Goal: Task Accomplishment & Management: Complete application form

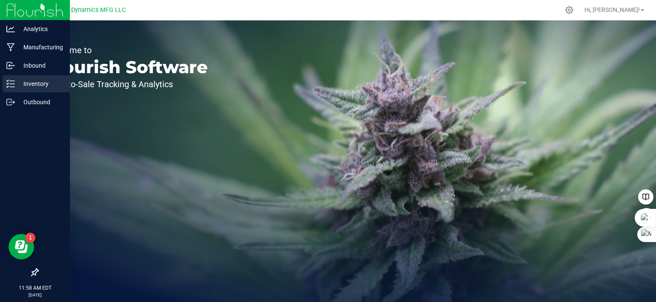
click at [11, 89] on div "Inventory" at bounding box center [36, 83] width 67 height 17
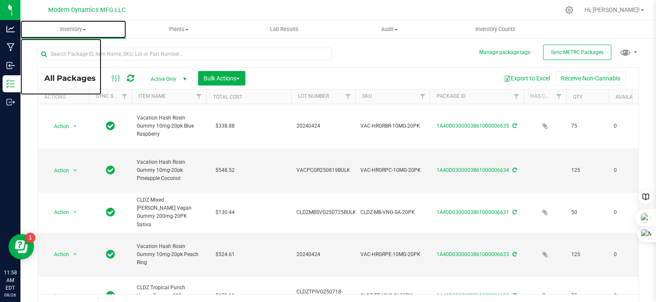
click at [84, 27] on span "Inventory" at bounding box center [73, 30] width 106 height 8
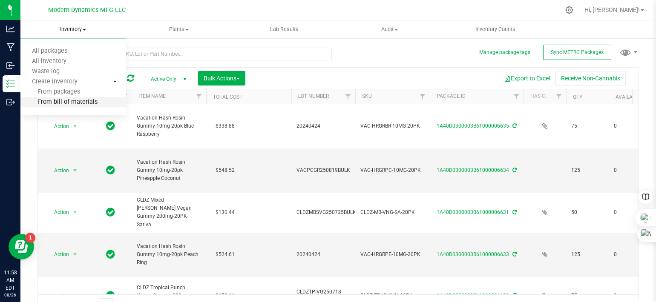
click at [84, 100] on span "From bill of materials" at bounding box center [58, 102] width 77 height 7
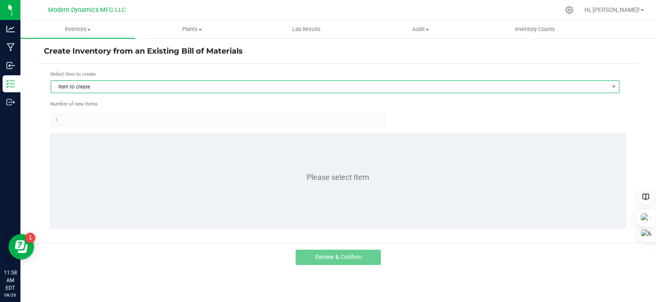
click at [147, 85] on span "Item to create" at bounding box center [329, 87] width 557 height 12
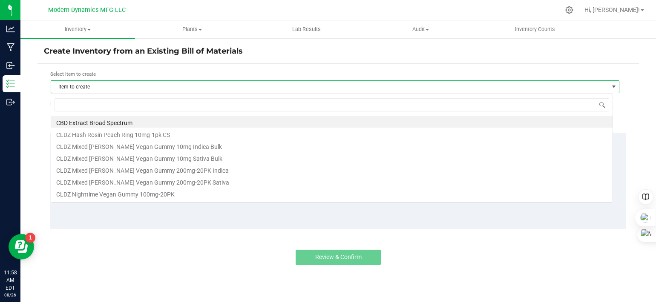
scroll to position [12, 562]
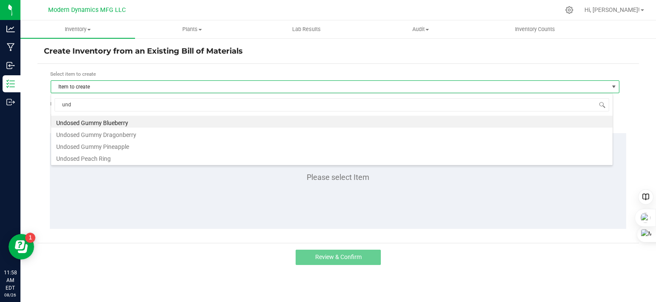
type input "undo"
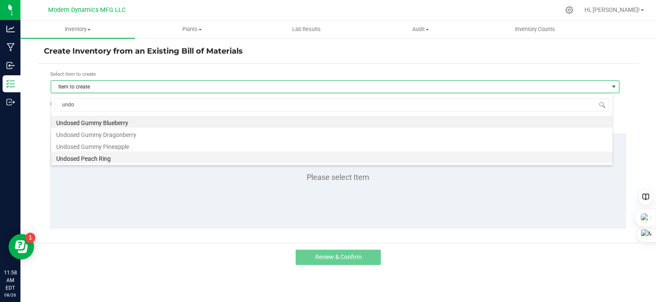
click at [128, 158] on li "Undosed Peach Ring" at bounding box center [331, 158] width 561 height 12
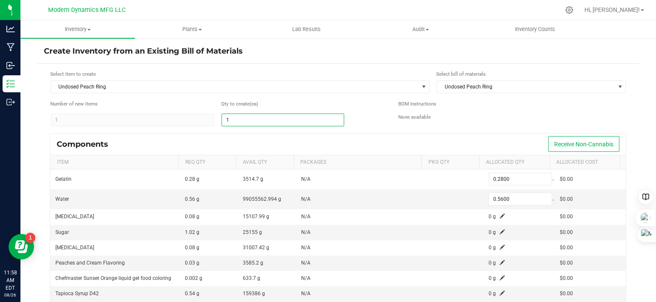
click at [233, 120] on input "1" at bounding box center [283, 120] width 122 height 12
type input "3"
type input "0.8400"
type input "1.6800"
type input "0.0003"
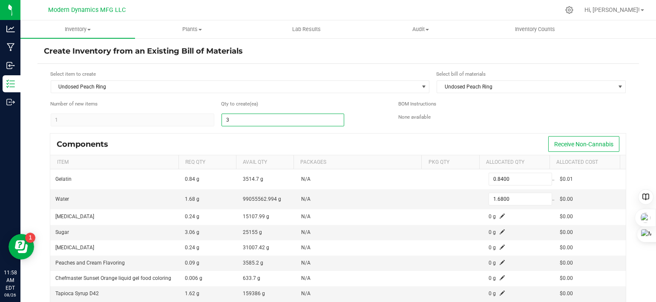
type input "34"
type input "9.5200"
type input "19.0400"
type input "0.0034"
type input "340"
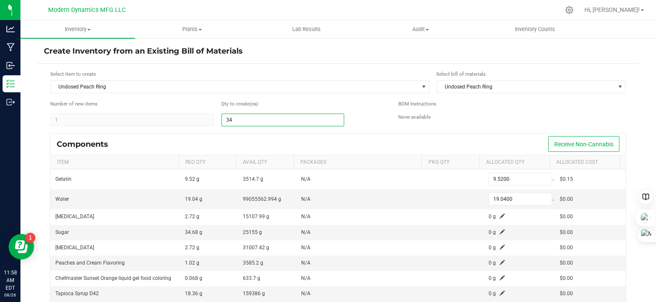
type input "95.2000"
type input "190.4000"
type input "0.0340"
type input "3400"
type input "952.0000"
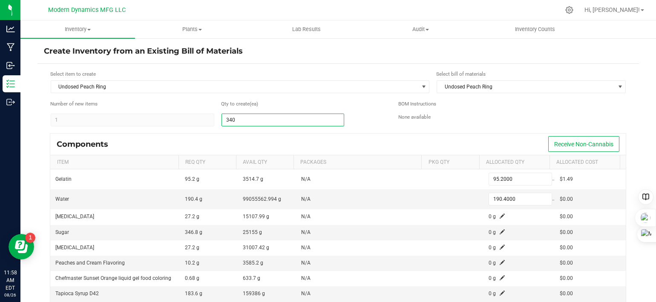
type input "1,904.0000"
type input "0.3400"
click at [335, 123] on input "3400" at bounding box center [283, 120] width 122 height 12
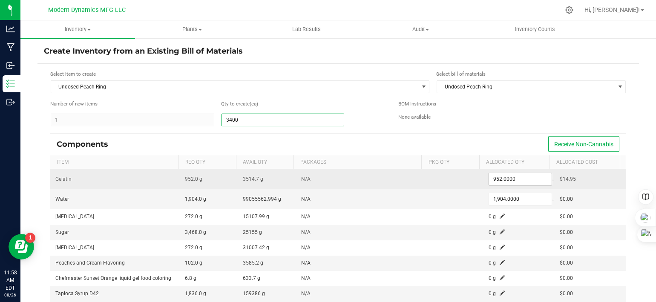
type input "3,400"
click at [515, 177] on input "952" at bounding box center [520, 179] width 63 height 12
type input "2"
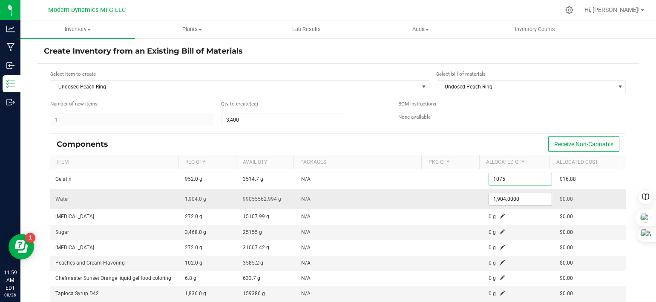
type input "1,075.0000"
click at [510, 195] on input "1904" at bounding box center [520, 199] width 63 height 12
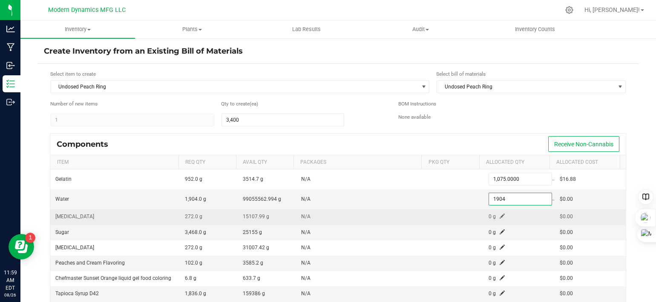
type input "1,904.0000"
click at [499, 215] on span at bounding box center [501, 216] width 5 height 5
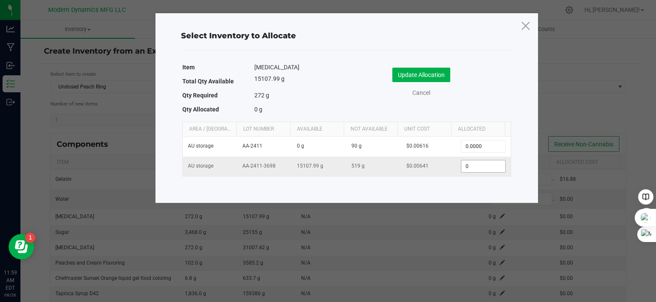
click at [485, 166] on input "0" at bounding box center [482, 166] width 43 height 12
type input "264.0000"
click at [432, 76] on button "Update Allocation" at bounding box center [421, 75] width 58 height 14
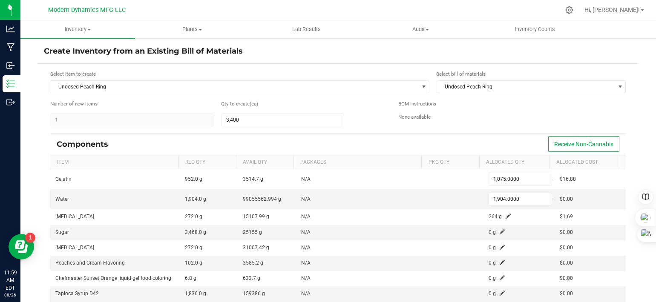
scroll to position [32, 0]
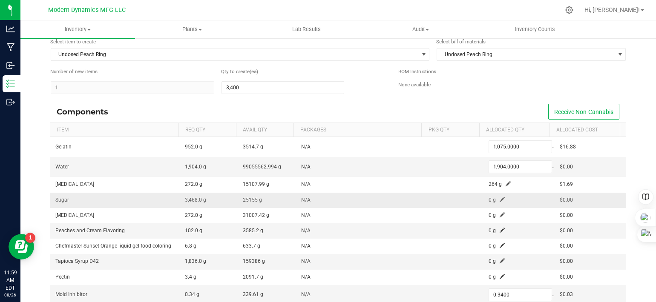
click at [499, 197] on span at bounding box center [501, 199] width 5 height 5
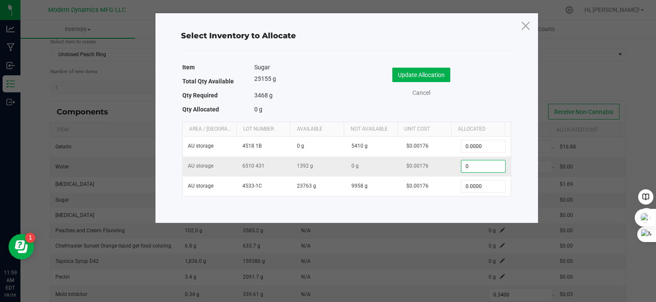
click at [478, 168] on input "0" at bounding box center [482, 166] width 43 height 12
type input "1,392.0000"
click at [434, 74] on button "Update Allocation" at bounding box center [421, 75] width 58 height 14
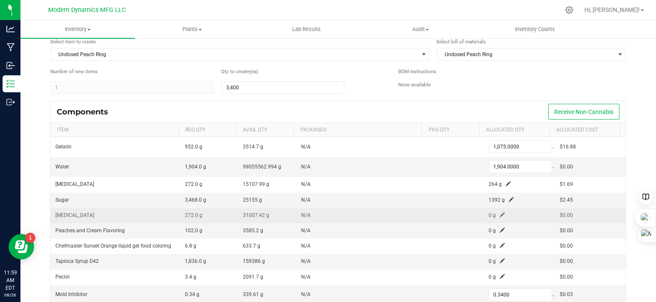
click at [499, 214] on span at bounding box center [501, 214] width 5 height 5
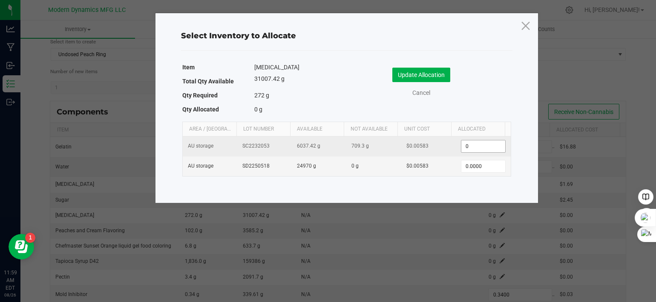
click at [487, 144] on input "0" at bounding box center [482, 146] width 43 height 12
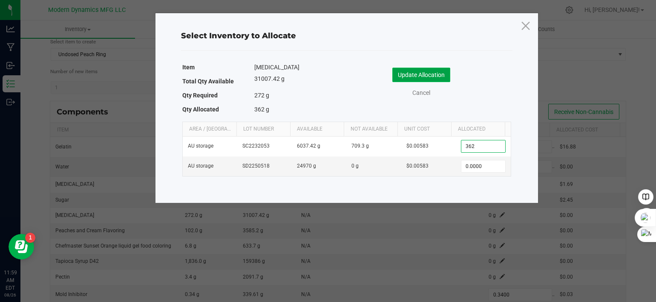
type input "362.0000"
click at [433, 77] on button "Update Allocation" at bounding box center [421, 75] width 58 height 14
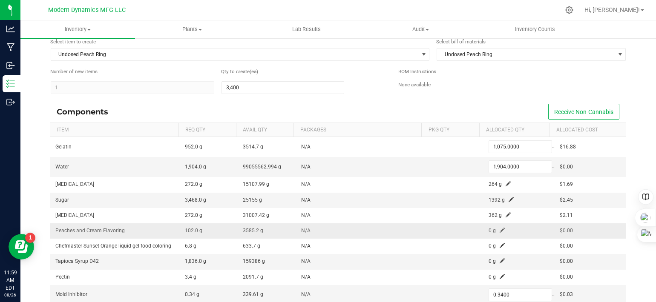
click at [499, 228] on span at bounding box center [501, 230] width 5 height 5
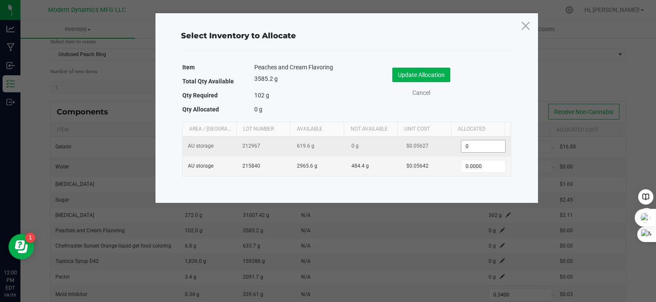
click at [489, 149] on input "0" at bounding box center [482, 146] width 43 height 12
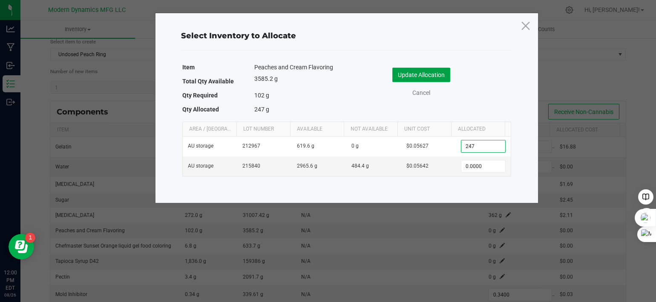
type input "247.0000"
click at [422, 73] on button "Update Allocation" at bounding box center [421, 75] width 58 height 14
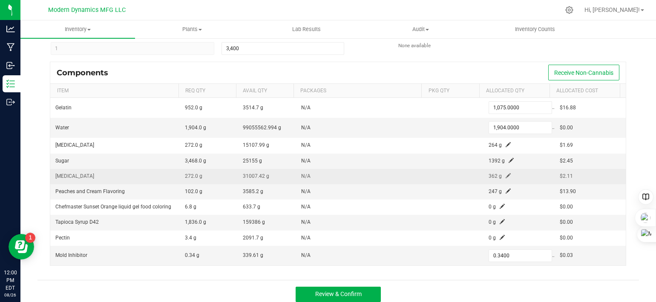
scroll to position [75, 0]
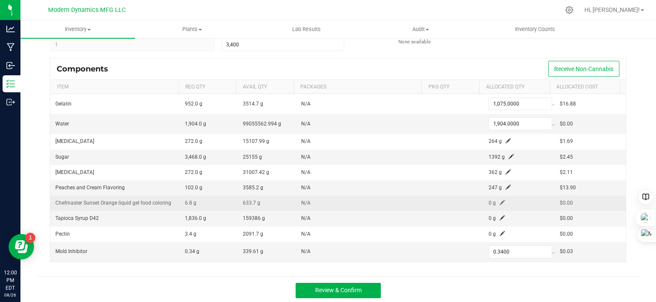
click at [499, 200] on span at bounding box center [501, 202] width 5 height 5
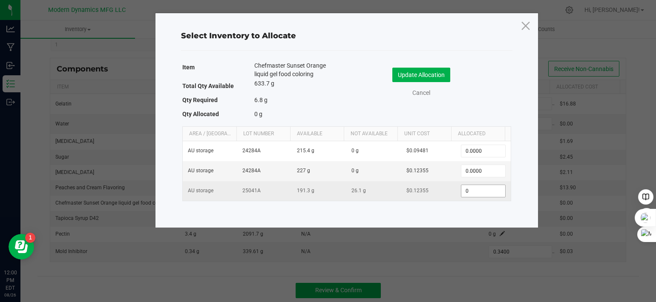
click at [478, 190] on input "0" at bounding box center [482, 191] width 43 height 12
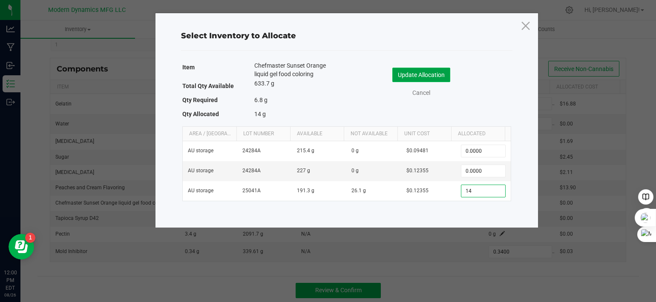
type input "14.0000"
click at [419, 80] on button "Update Allocation" at bounding box center [421, 75] width 58 height 14
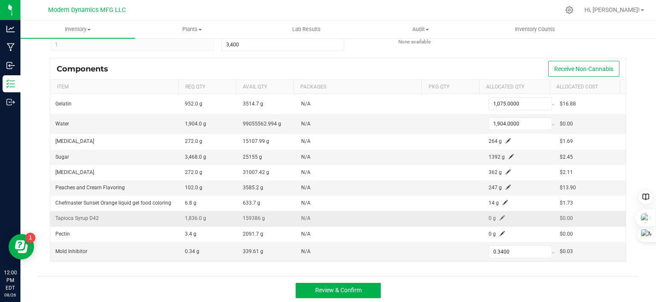
click at [499, 216] on span at bounding box center [501, 217] width 5 height 5
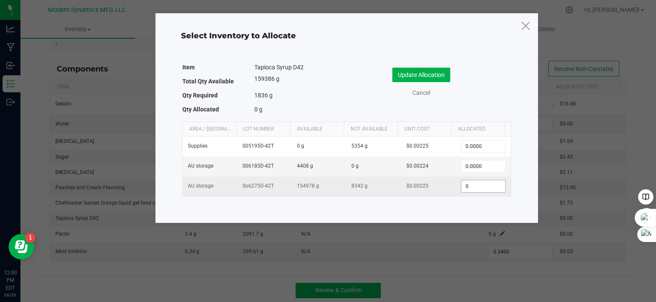
click at [479, 189] on input "0" at bounding box center [482, 186] width 43 height 12
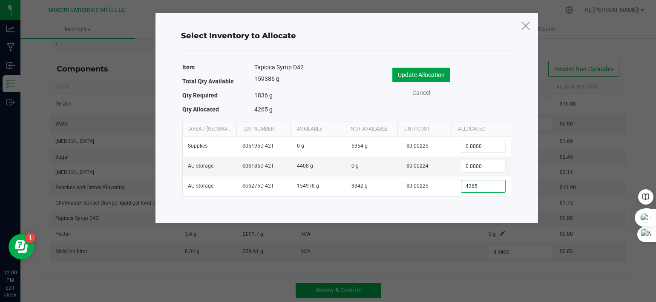
type input "4,265.0000"
click at [427, 78] on button "Update Allocation" at bounding box center [421, 75] width 58 height 14
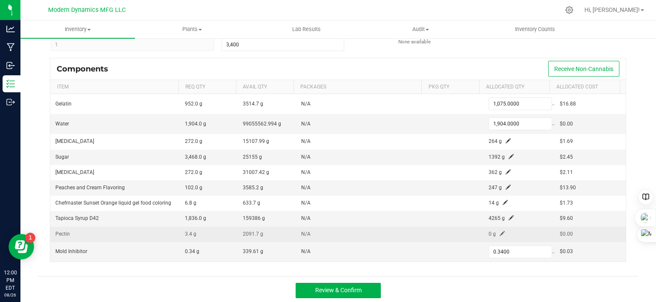
click at [499, 231] on span at bounding box center [501, 233] width 5 height 5
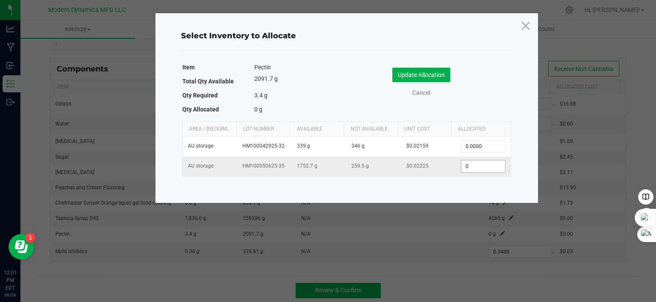
click at [481, 169] on input "0" at bounding box center [482, 166] width 43 height 12
type input "132.0000"
drag, startPoint x: 419, startPoint y: 68, endPoint x: 410, endPoint y: 72, distance: 9.9
click at [410, 72] on button "Update Allocation" at bounding box center [421, 75] width 58 height 14
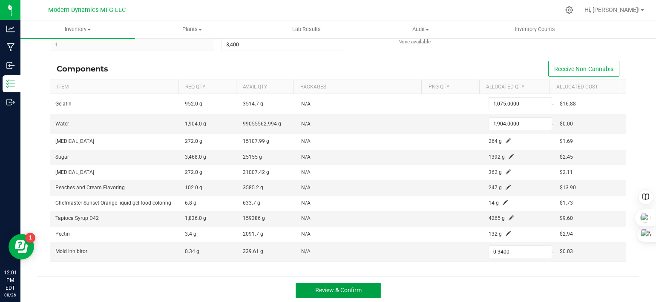
click at [362, 291] on button "Review & Confirm" at bounding box center [337, 290] width 85 height 15
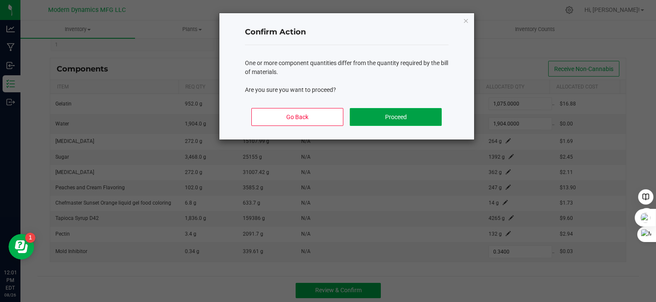
click at [371, 118] on button "Proceed" at bounding box center [395, 117] width 92 height 18
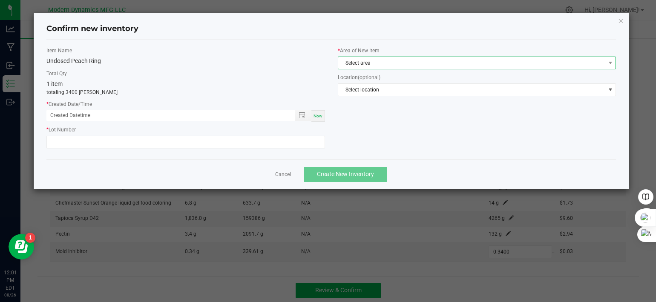
click at [372, 60] on span "Select area" at bounding box center [471, 63] width 267 height 12
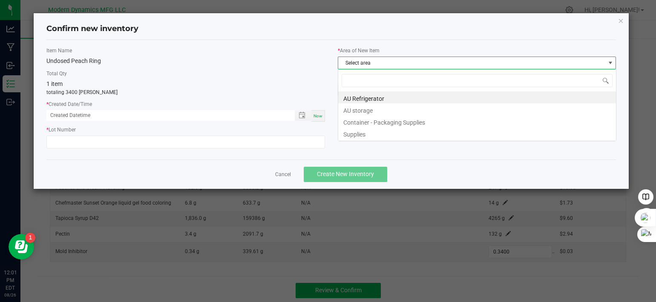
scroll to position [12, 278]
click at [365, 108] on li "AU storage" at bounding box center [477, 109] width 278 height 12
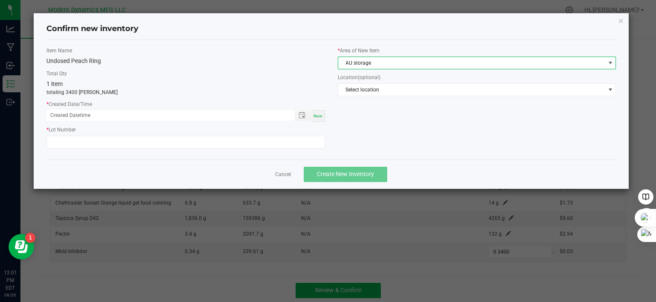
click at [319, 115] on span "Now" at bounding box center [317, 116] width 9 height 5
type input "[DATE] 12:01 PM"
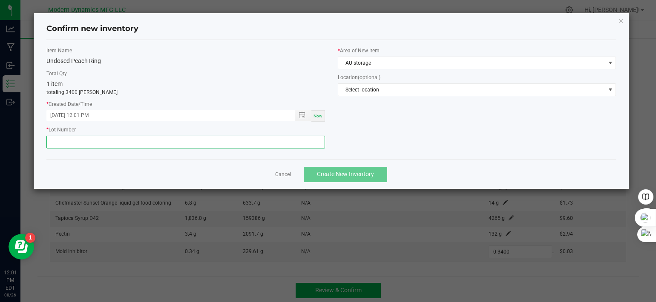
click at [135, 145] on input "text" at bounding box center [185, 142] width 278 height 13
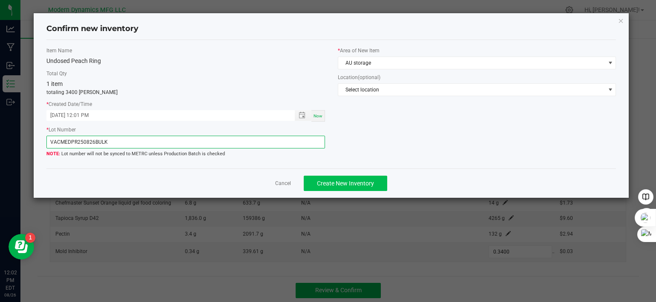
type input "VACMEDPR250826BULK"
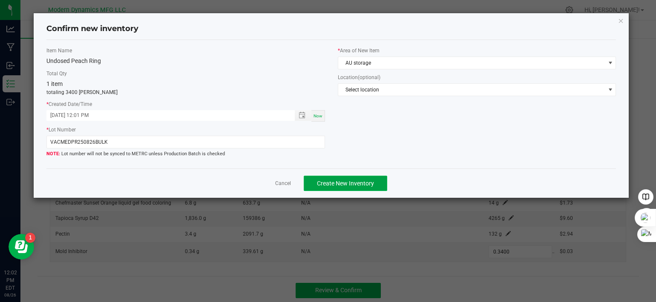
click at [334, 180] on span "Create New Inventory" at bounding box center [345, 183] width 57 height 7
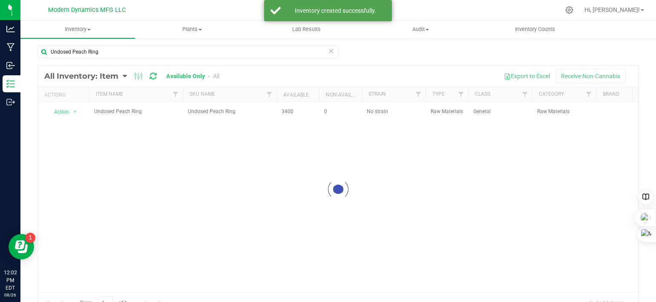
scroll to position [11, 0]
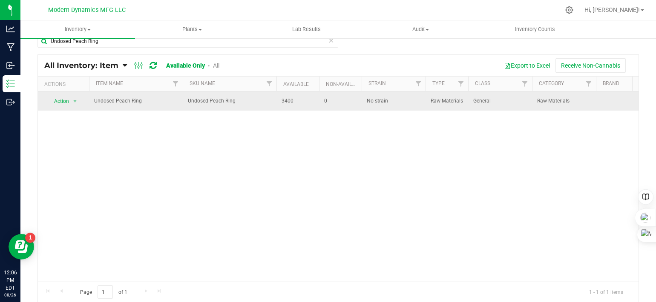
click at [151, 97] on span "Undosed Peach Ring" at bounding box center [135, 101] width 83 height 8
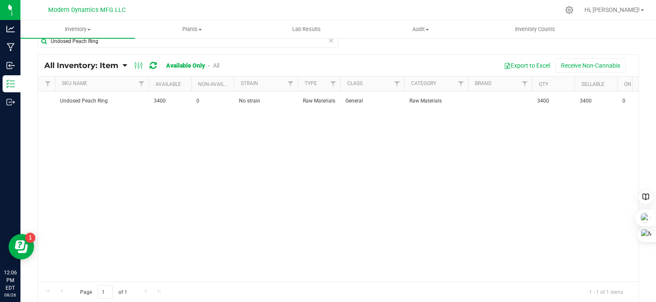
scroll to position [0, 0]
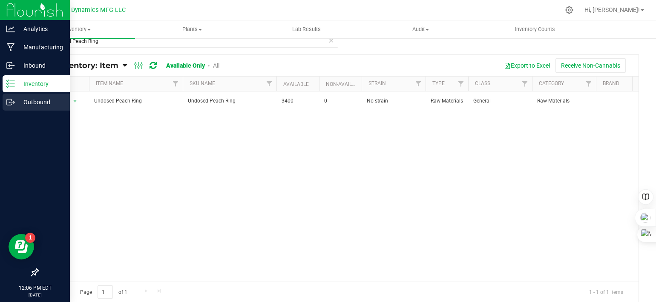
click at [10, 104] on icon at bounding box center [10, 102] width 9 height 9
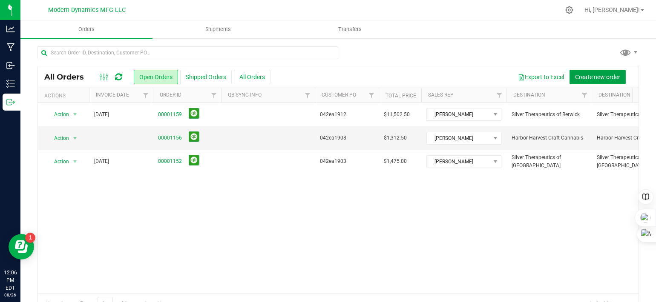
click at [589, 75] on span "Create new order" at bounding box center [597, 77] width 45 height 7
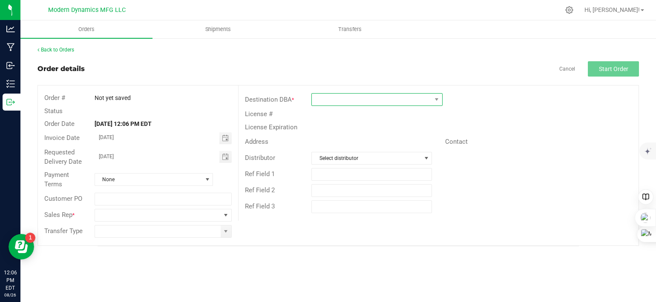
click at [343, 100] on span at bounding box center [371, 100] width 119 height 12
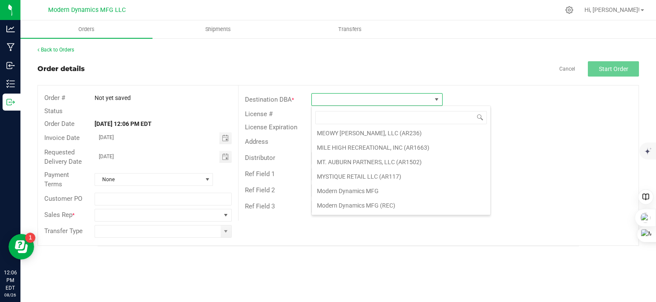
scroll to position [1030, 0]
click at [357, 184] on li "Modern Dynamics MFG" at bounding box center [401, 191] width 178 height 14
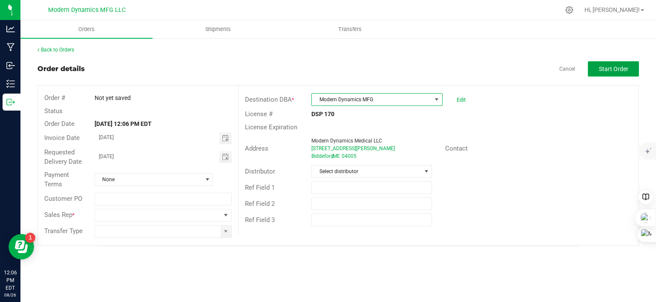
click at [616, 71] on span "Start Order" at bounding box center [612, 69] width 29 height 7
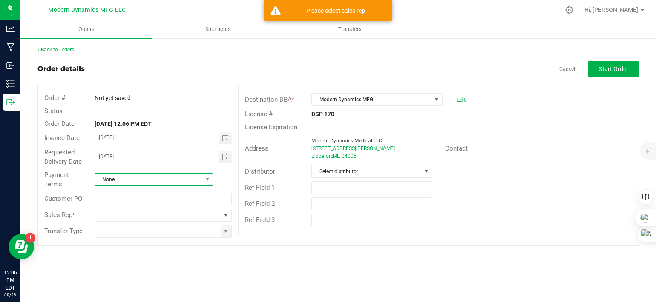
click at [180, 177] on span "None" at bounding box center [148, 180] width 107 height 12
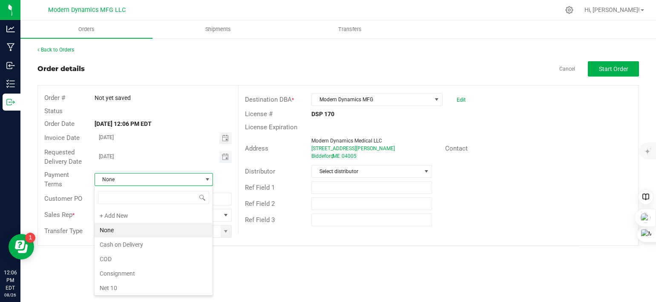
scroll to position [0, 0]
click at [169, 151] on input "[DATE]" at bounding box center [157, 156] width 125 height 11
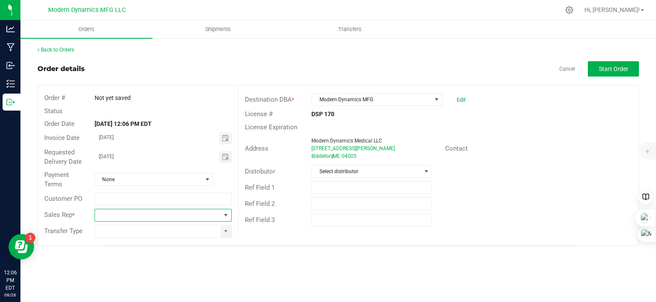
click at [205, 215] on span at bounding box center [158, 215] width 126 height 12
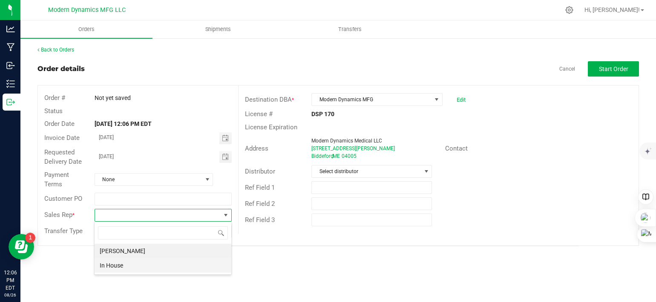
click at [159, 266] on li "In House" at bounding box center [162, 265] width 137 height 14
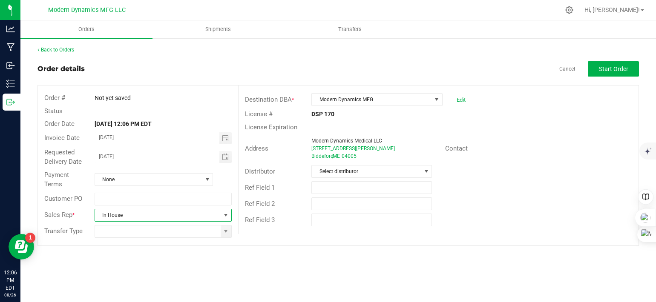
click at [159, 266] on div "Orders Shipments Transfers Back to Orders Order details Cancel Start Order Orde…" at bounding box center [337, 161] width 635 height 282
click at [604, 66] on span "Start Order" at bounding box center [612, 69] width 29 height 7
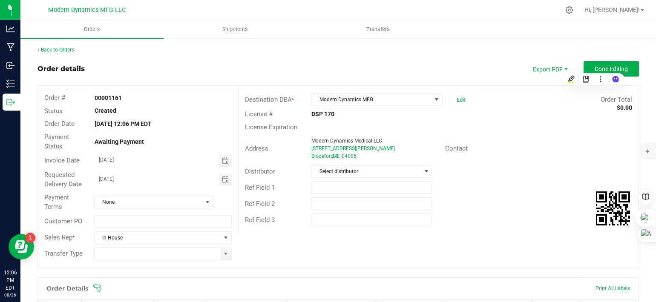
click at [230, 144] on div "Awaiting Payment" at bounding box center [163, 141] width 150 height 9
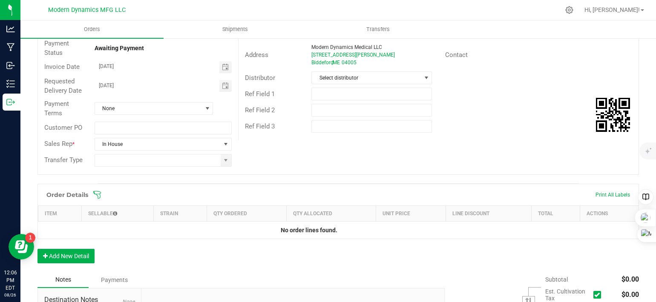
scroll to position [95, 0]
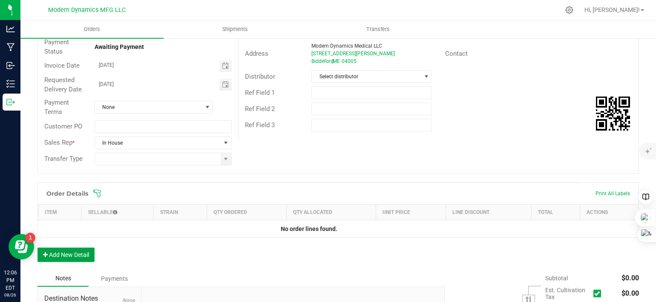
click at [79, 250] on button "Add New Detail" at bounding box center [65, 255] width 57 height 14
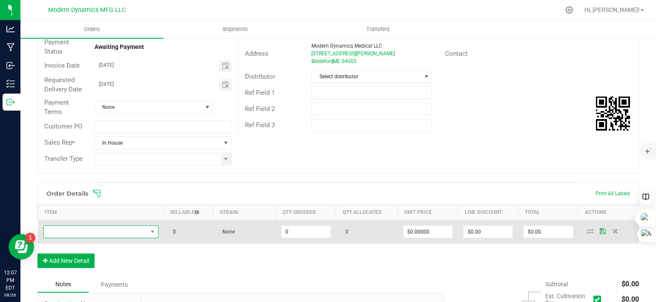
click at [99, 229] on span "NO DATA FOUND" at bounding box center [95, 232] width 103 height 12
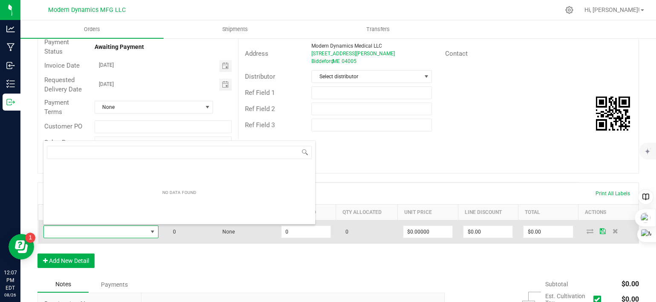
scroll to position [12, 112]
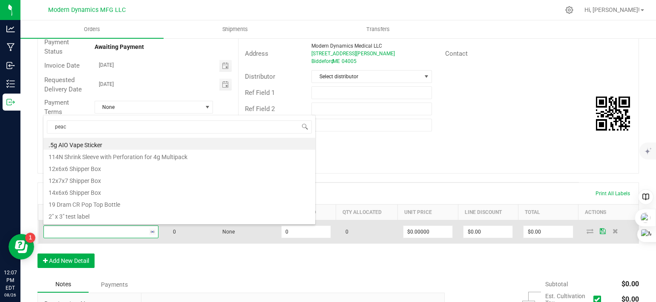
type input "peach"
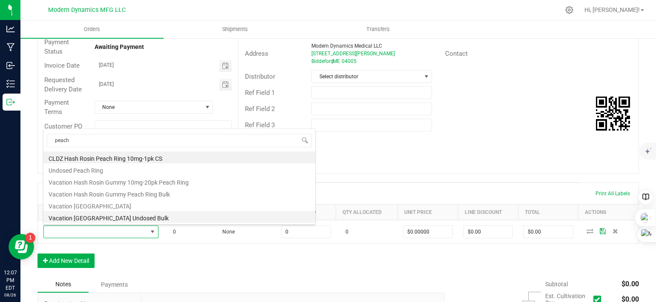
click at [102, 219] on li "Vacation [GEOGRAPHIC_DATA] Undosed Bulk" at bounding box center [179, 217] width 272 height 12
type input "0 ea"
type input "$0.04000"
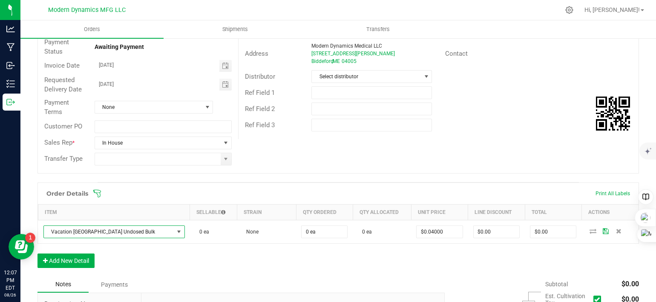
click at [295, 257] on div "Order Details Print All Labels Item Sellable Strain Qty Ordered Qty Allocated U…" at bounding box center [337, 230] width 601 height 94
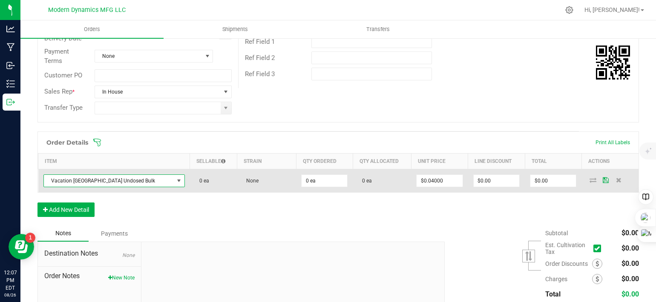
click at [175, 180] on span at bounding box center [178, 180] width 7 height 7
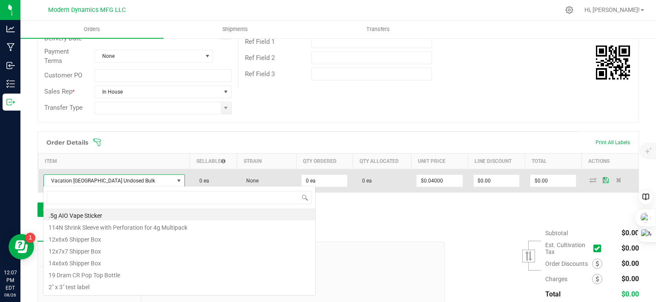
scroll to position [12, 118]
click at [175, 180] on span at bounding box center [178, 180] width 7 height 7
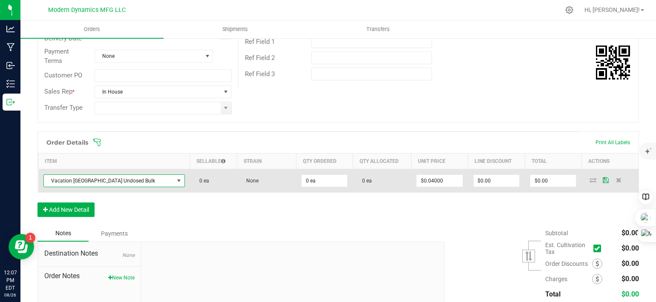
click at [175, 179] on span at bounding box center [178, 180] width 7 height 7
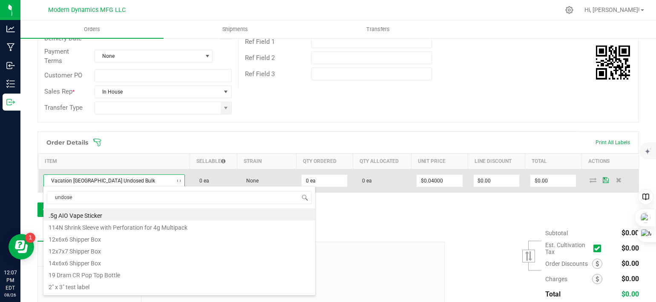
type input "undosed"
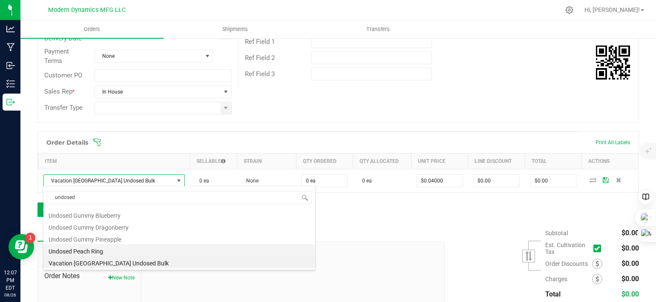
click at [104, 250] on li "Undosed Peach Ring" at bounding box center [179, 250] width 272 height 12
click at [104, 250] on span "Destination Notes" at bounding box center [89, 254] width 90 height 10
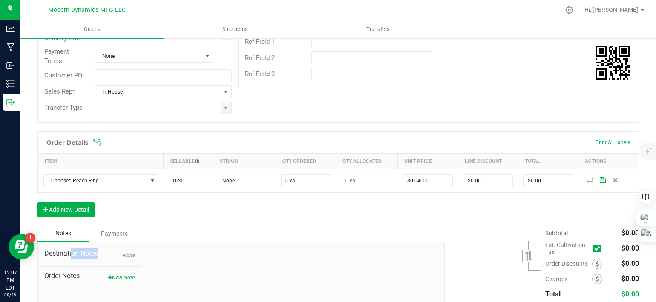
click at [104, 250] on span "Destination Notes" at bounding box center [89, 254] width 90 height 10
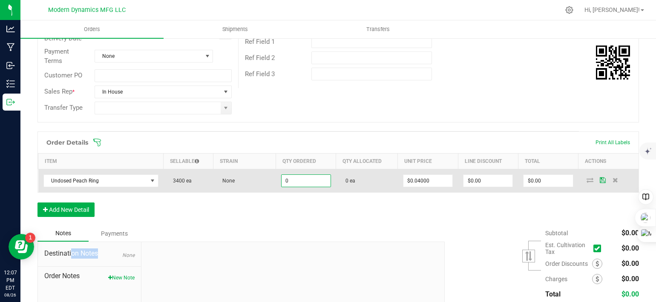
click at [310, 175] on input "0" at bounding box center [305, 181] width 49 height 12
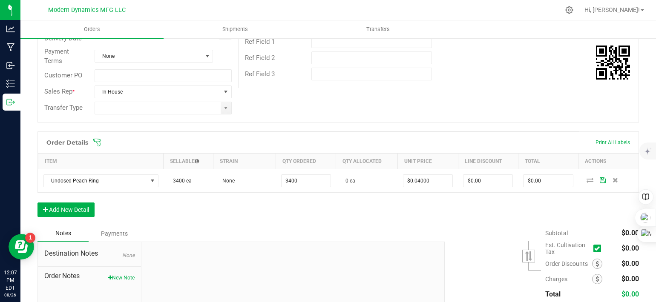
type input "3400 ea"
type input "$136.00"
click at [365, 226] on div "Notes Payments" at bounding box center [237, 234] width 401 height 16
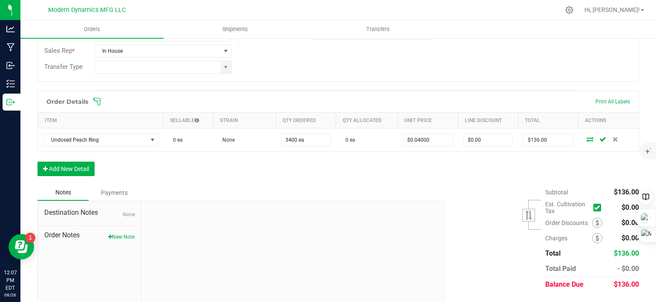
scroll to position [156, 0]
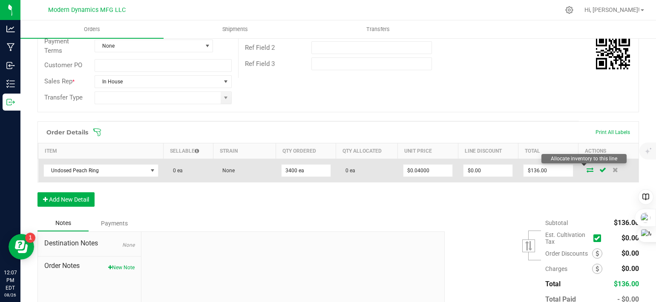
click at [586, 168] on icon at bounding box center [589, 169] width 7 height 5
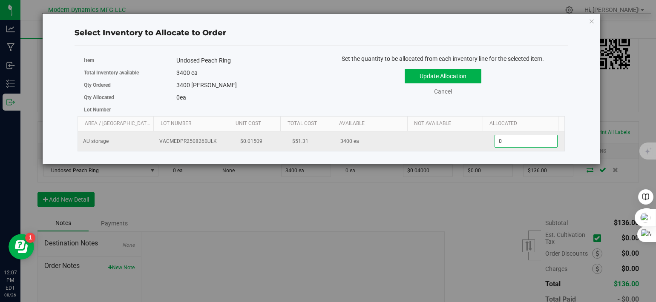
click at [505, 143] on span "0 0" at bounding box center [525, 141] width 63 height 13
drag, startPoint x: 505, startPoint y: 143, endPoint x: 480, endPoint y: 136, distance: 26.0
click at [480, 136] on tr "AU storage VACMEDPR250826BULK $0.01509 $51.31 3400 ea 0 0" at bounding box center [321, 142] width 486 height 20
type input "3400"
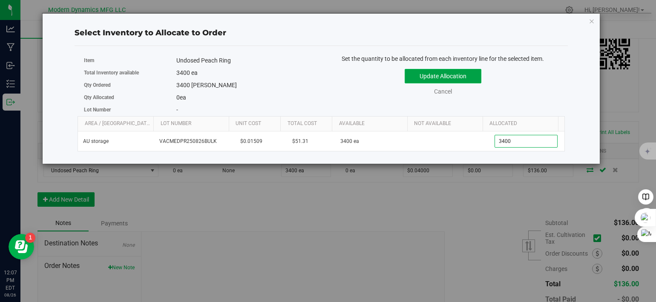
type input "3,400"
click at [463, 82] on button "Update Allocation" at bounding box center [442, 76] width 77 height 14
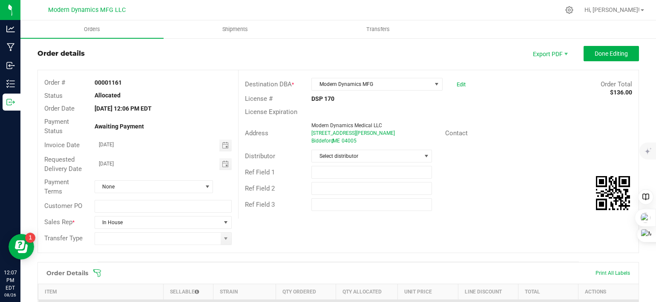
scroll to position [0, 0]
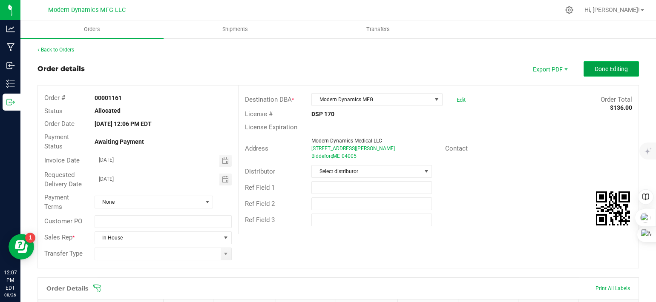
click at [594, 70] on span "Done Editing" at bounding box center [610, 69] width 33 height 7
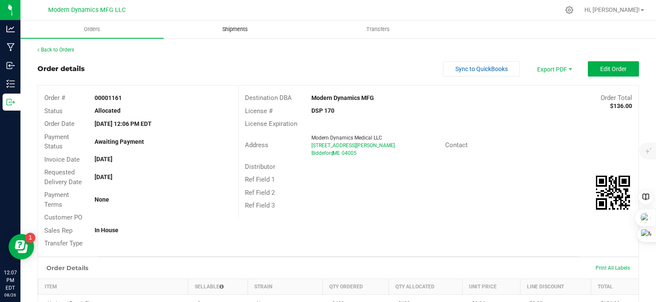
click at [245, 25] on uib-tab-heading "Shipments" at bounding box center [235, 29] width 142 height 17
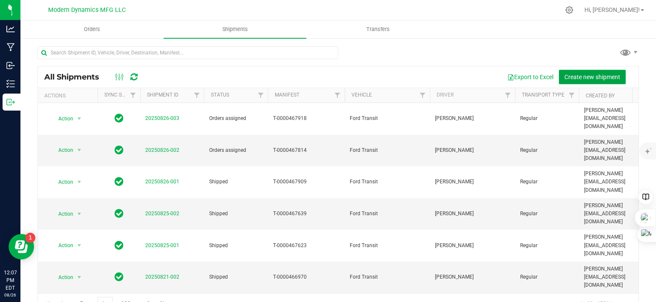
click at [567, 76] on span "Create new shipment" at bounding box center [592, 77] width 56 height 7
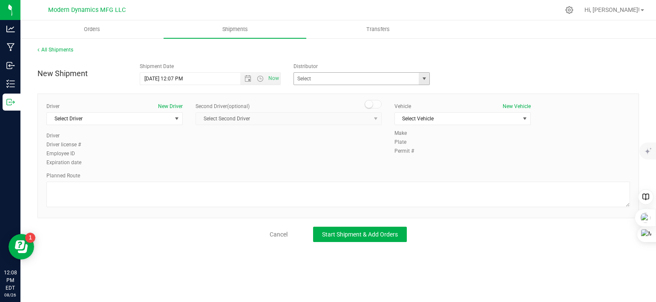
click at [425, 77] on span "select" at bounding box center [424, 78] width 7 height 7
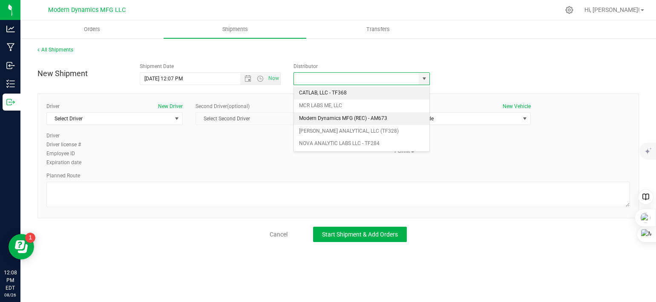
click at [342, 115] on li "Modern Dynamics MFG (REC) - AM673" at bounding box center [362, 118] width 136 height 13
type input "Modern Dynamics MFG (REC) - AM673"
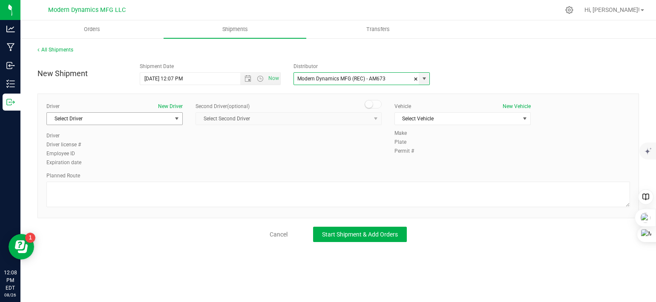
click at [177, 119] on span "select" at bounding box center [176, 118] width 7 height 7
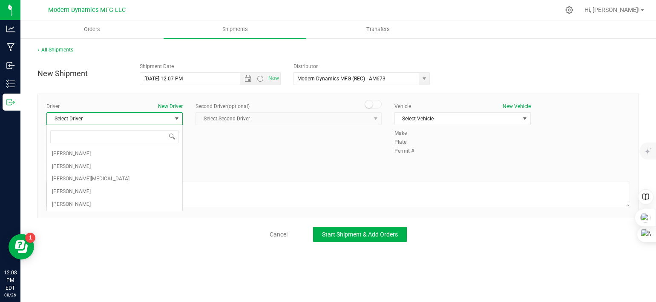
click at [177, 119] on span "select" at bounding box center [176, 118] width 7 height 7
click at [153, 152] on li "[PERSON_NAME]" at bounding box center [114, 154] width 135 height 13
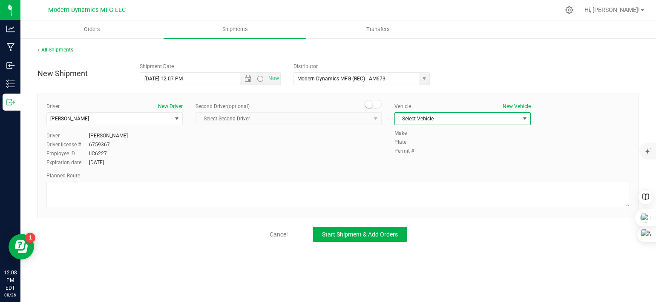
click at [527, 115] on span "select" at bounding box center [524, 118] width 7 height 7
click at [502, 141] on li "Ford Transit" at bounding box center [462, 146] width 135 height 13
click at [341, 231] on span "Start Shipment & Add Orders" at bounding box center [360, 234] width 76 height 7
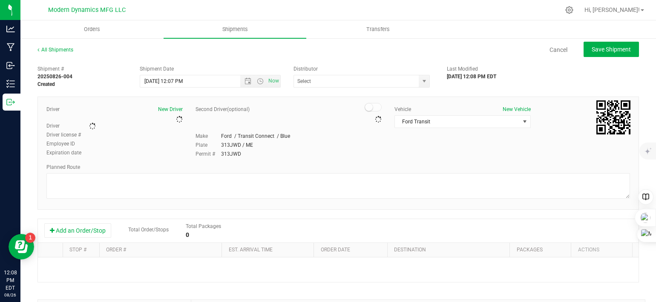
type input "Modern Dynamics MFG (REC) - AM673"
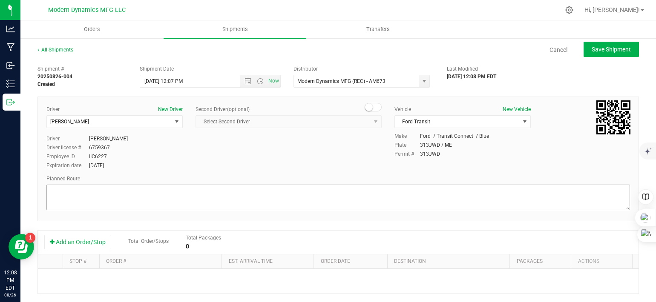
scroll to position [48, 0]
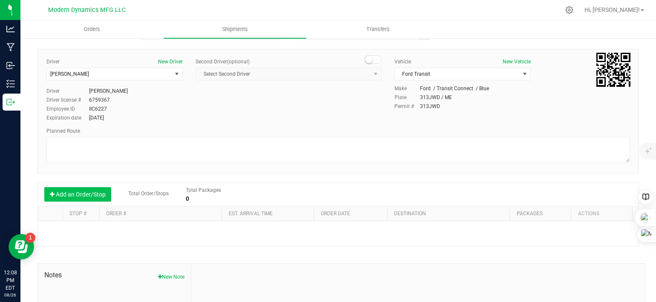
click at [96, 192] on button "Add an Order/Stop" at bounding box center [77, 194] width 67 height 14
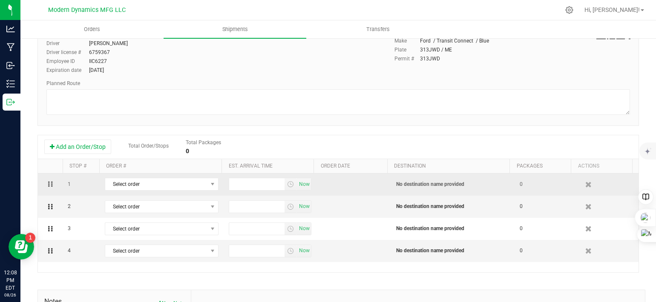
scroll to position [96, 0]
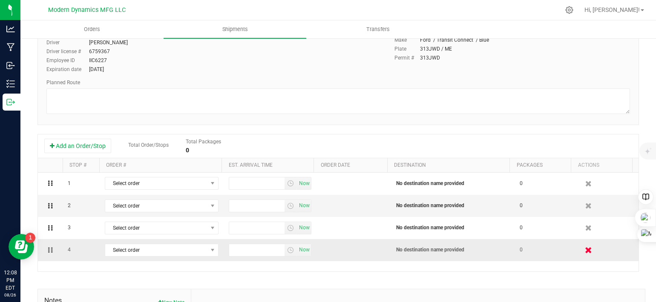
click at [584, 252] on icon "button" at bounding box center [587, 250] width 7 height 6
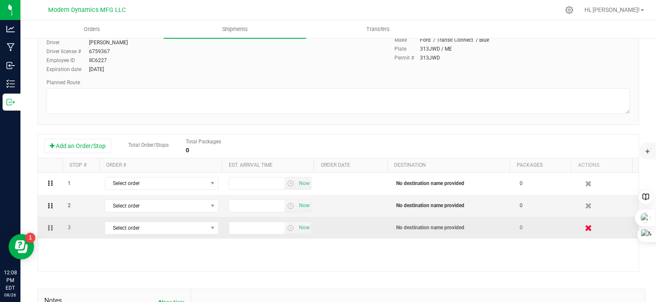
click at [584, 228] on icon "button" at bounding box center [587, 228] width 7 height 6
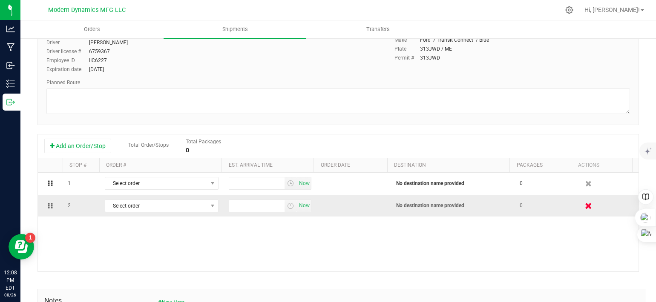
click at [584, 206] on icon "button" at bounding box center [587, 206] width 7 height 6
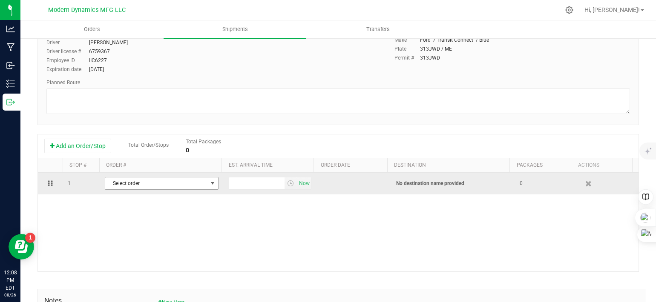
click at [198, 184] on span "Select order" at bounding box center [156, 183] width 102 height 12
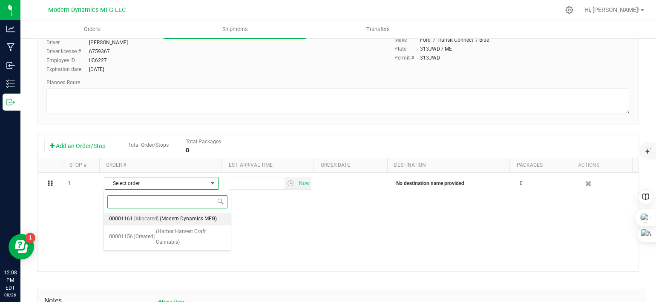
click at [194, 218] on span "(Modern Dynamics MFG)" at bounding box center [188, 219] width 57 height 11
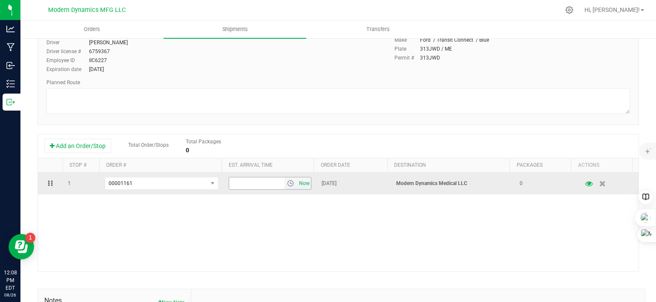
click at [297, 180] on span "Now" at bounding box center [304, 183] width 14 height 12
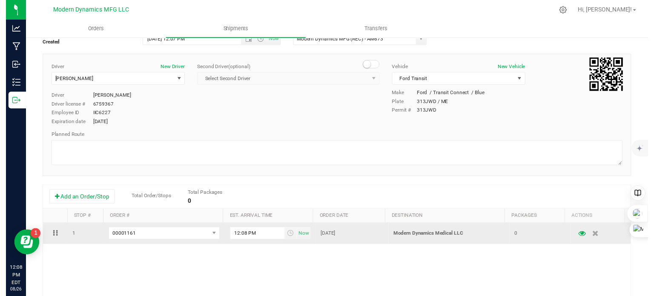
scroll to position [0, 0]
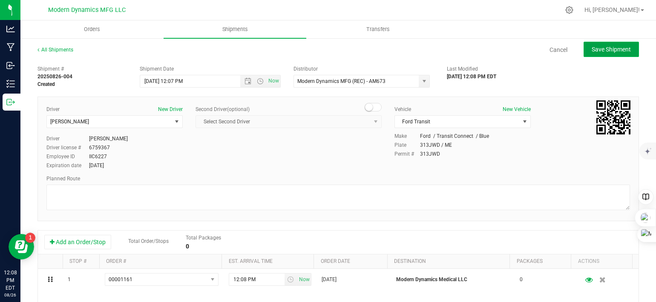
click at [594, 47] on span "Save Shipment" at bounding box center [610, 49] width 39 height 7
type input "[DATE] 4:07 PM"
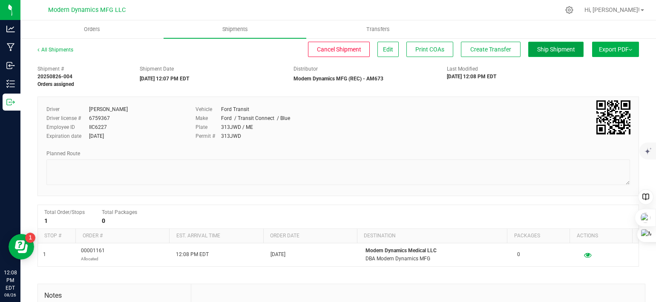
click at [540, 54] on button "Ship Shipment" at bounding box center [555, 49] width 55 height 15
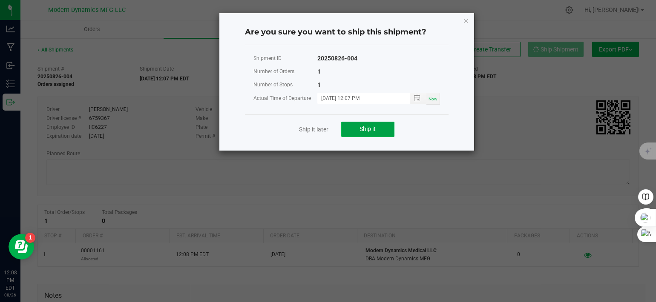
click at [376, 128] on button "Ship it" at bounding box center [367, 129] width 53 height 15
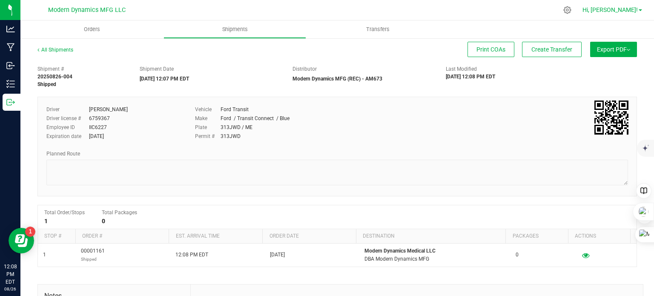
click at [640, 8] on link "Hi, [PERSON_NAME]!" at bounding box center [612, 10] width 66 height 9
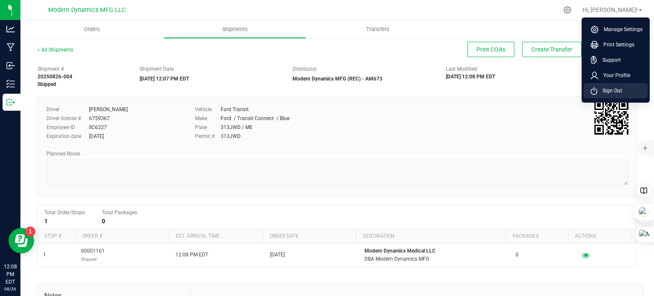
click at [608, 88] on span "Sign Out" at bounding box center [609, 90] width 25 height 9
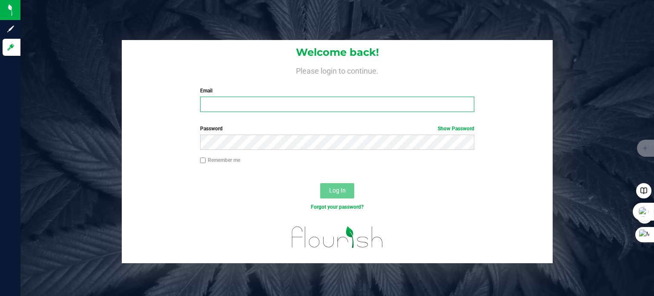
click at [301, 104] on input "Email" at bounding box center [337, 104] width 275 height 15
type input "[EMAIL_ADDRESS][DOMAIN_NAME]"
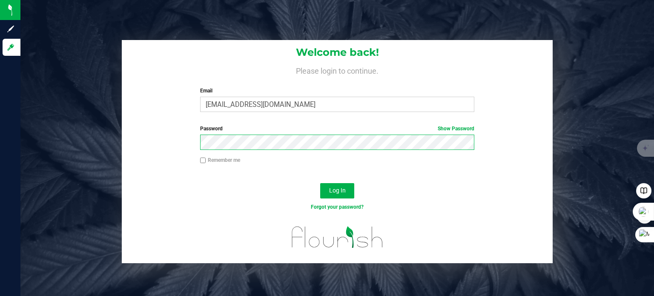
click at [320, 183] on button "Log In" at bounding box center [337, 190] width 34 height 15
